Goal: Use online tool/utility: Utilize a website feature to perform a specific function

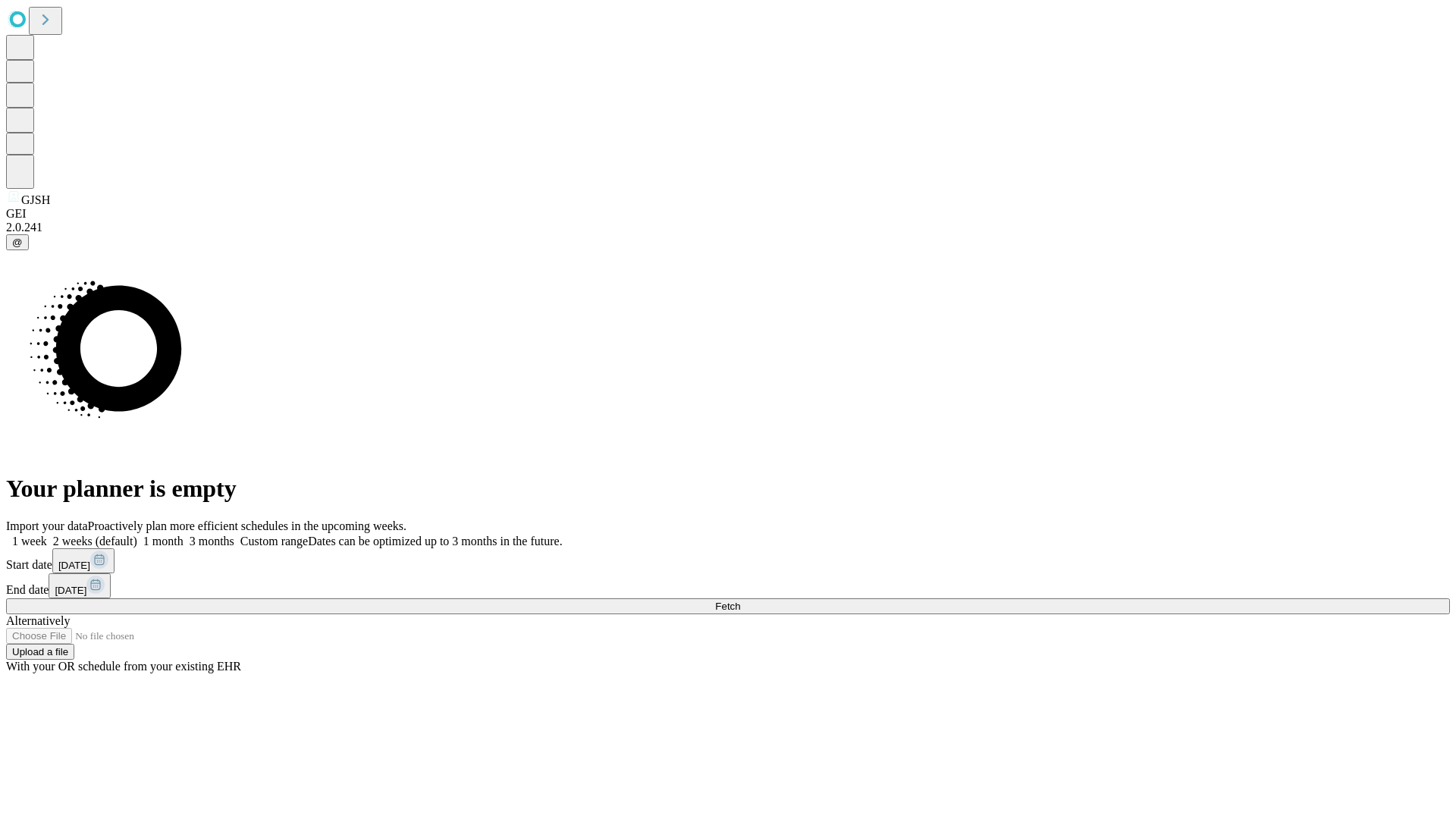
click at [740, 600] on span "Fetch" at bounding box center [728, 606] width 25 height 11
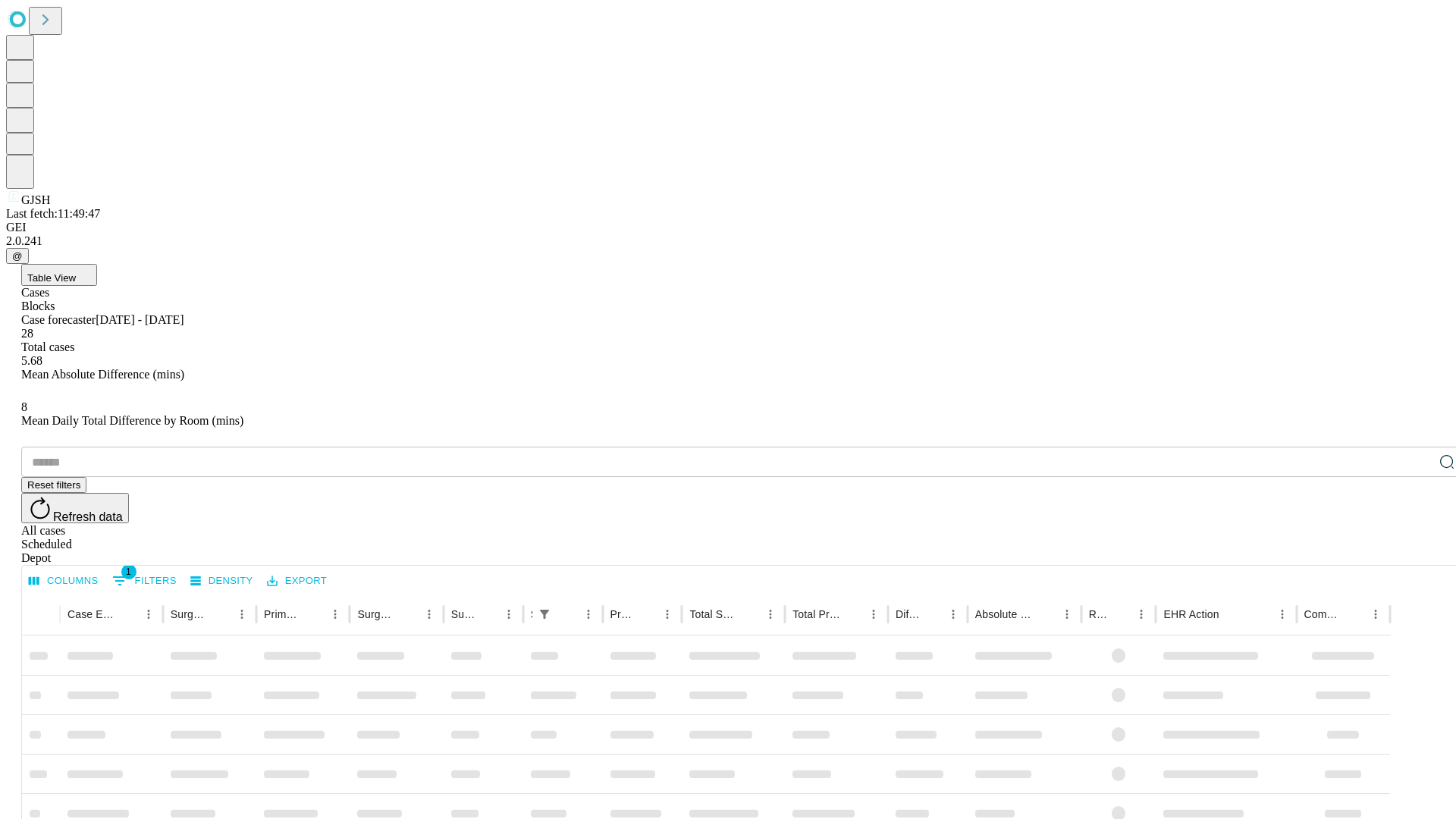
click at [76, 272] on span "Table View" at bounding box center [51, 277] width 49 height 11
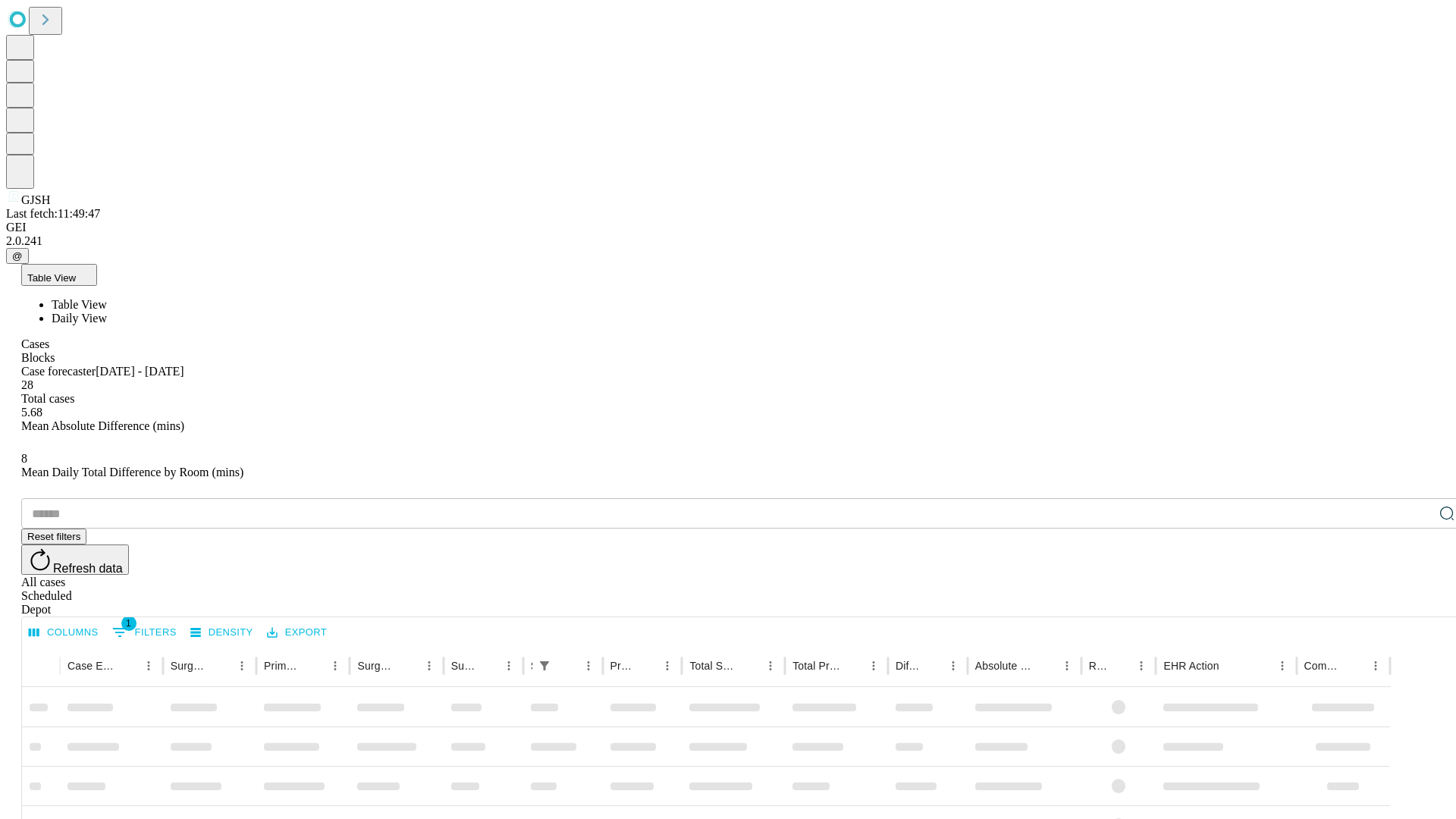
click at [107, 312] on span "Daily View" at bounding box center [79, 318] width 56 height 13
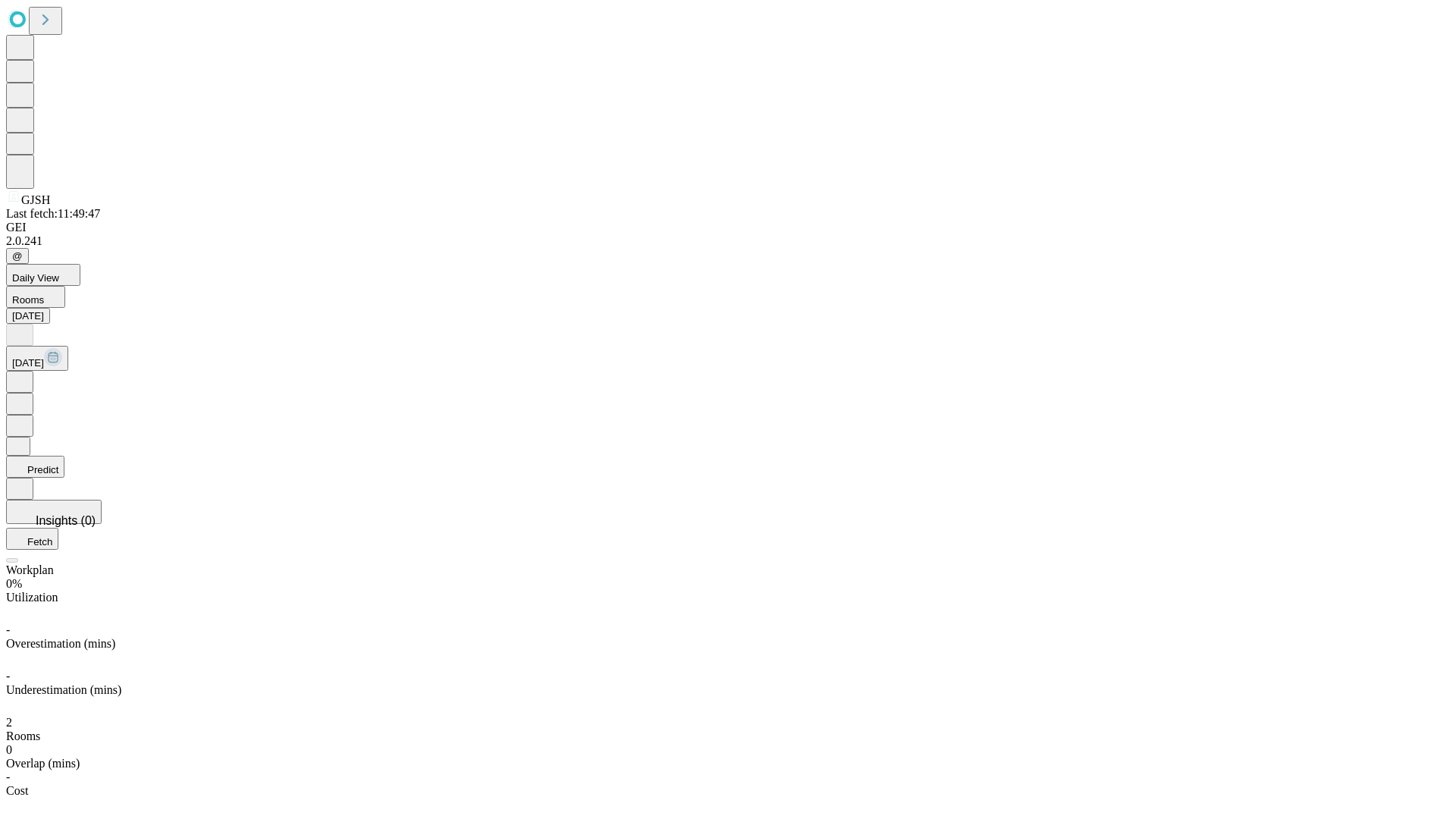
click at [64, 456] on button "Predict" at bounding box center [35, 466] width 58 height 22
